Goal: Transaction & Acquisition: Purchase product/service

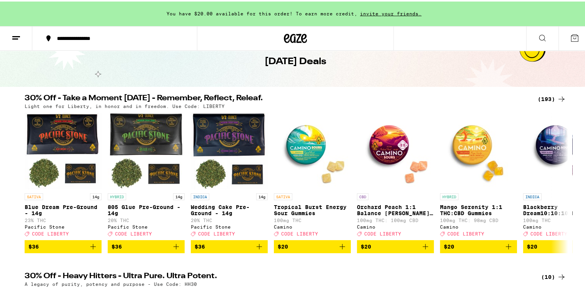
click at [546, 96] on div "(193)" at bounding box center [552, 97] width 28 height 9
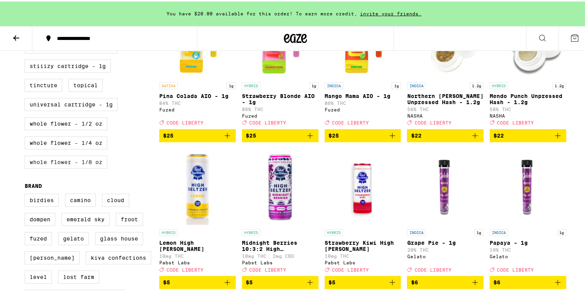
scroll to position [423, 0]
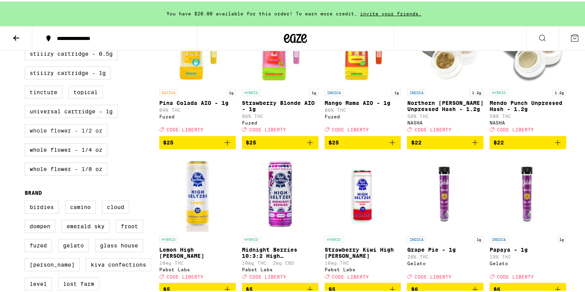
click at [56, 136] on label "Whole Flower - 1/2 oz" at bounding box center [66, 129] width 83 height 13
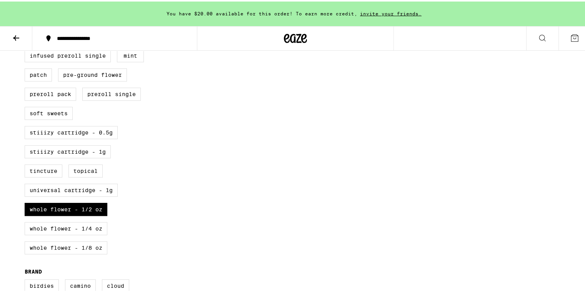
scroll to position [349, 0]
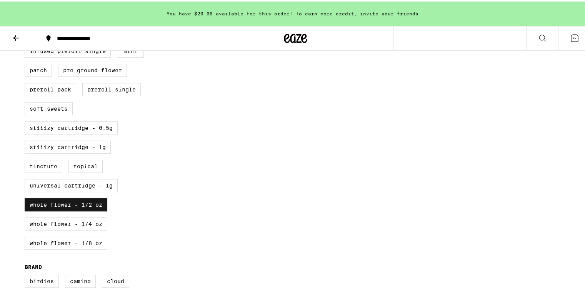
click at [61, 210] on label "Whole Flower - 1/2 oz" at bounding box center [66, 203] width 83 height 13
checkbox input "false"
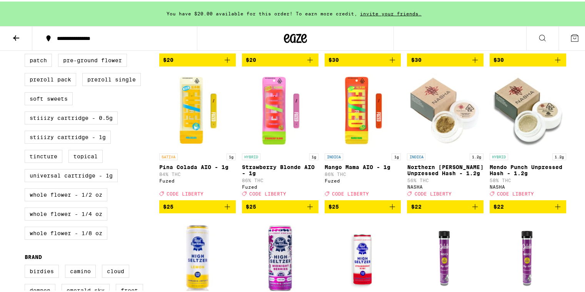
scroll to position [387, 0]
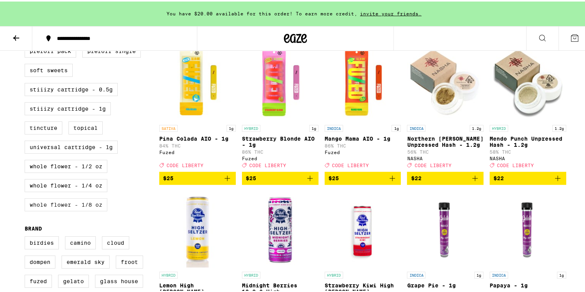
click at [71, 210] on label "Whole Flower - 1/8 oz" at bounding box center [66, 203] width 83 height 13
checkbox input "true"
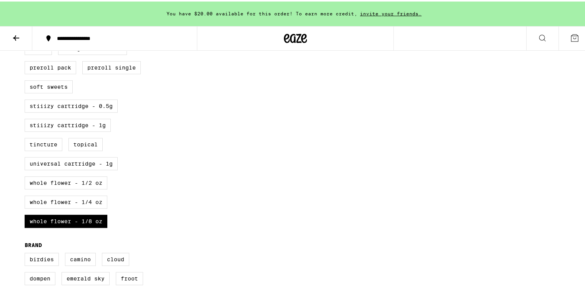
scroll to position [387, 0]
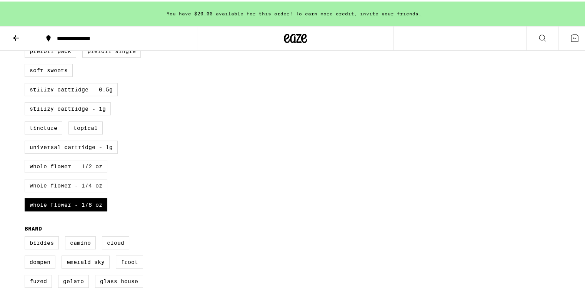
click at [57, 191] on label "Whole Flower - 1/4 oz" at bounding box center [66, 184] width 83 height 13
checkbox input "true"
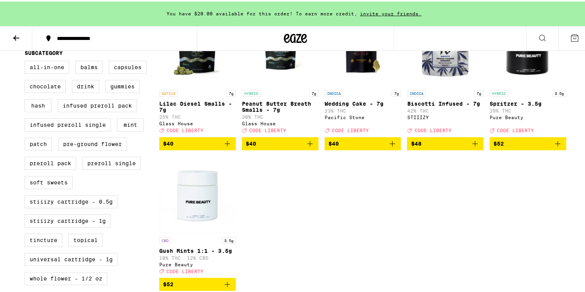
scroll to position [272, 0]
